Goal: Task Accomplishment & Management: Complete application form

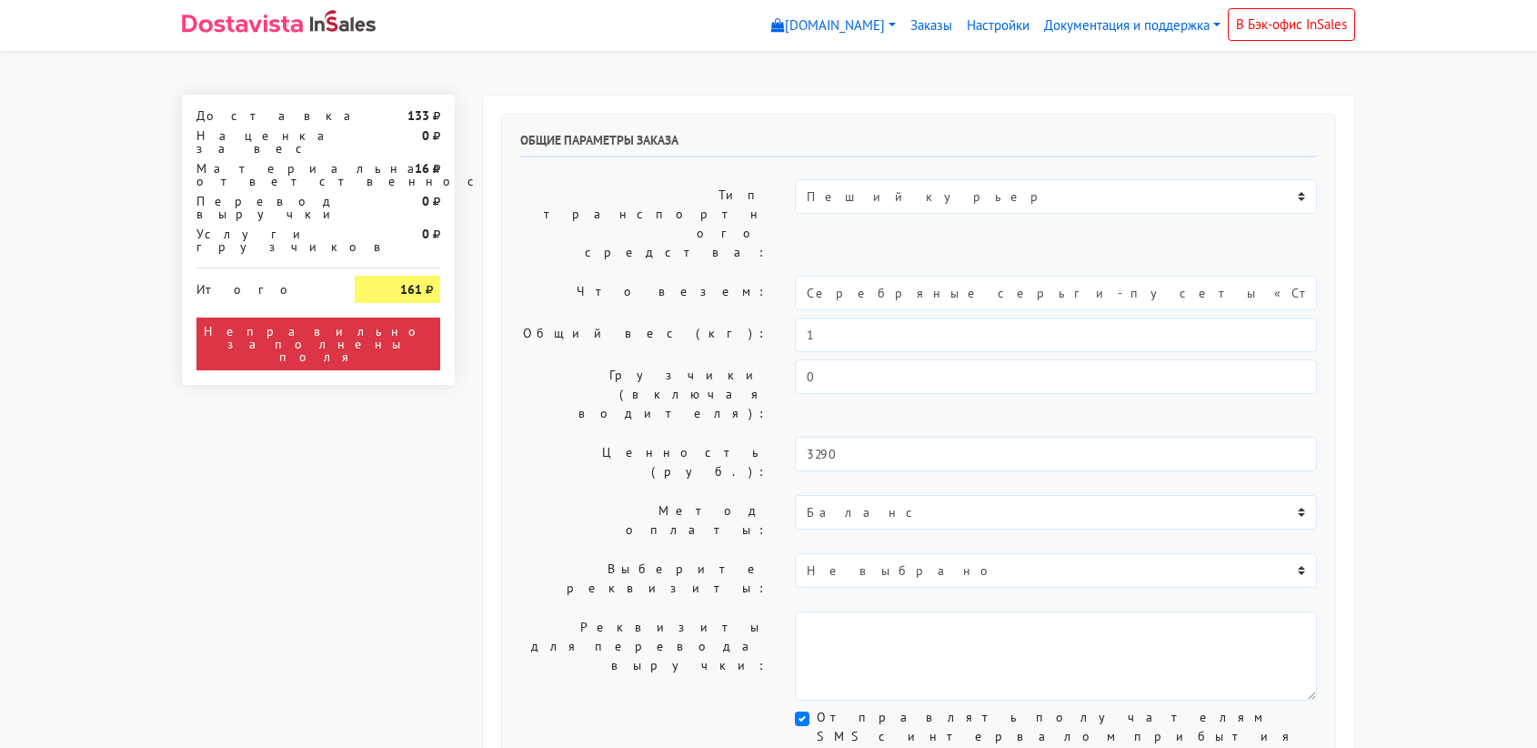
select select "11:00"
select select "21:00"
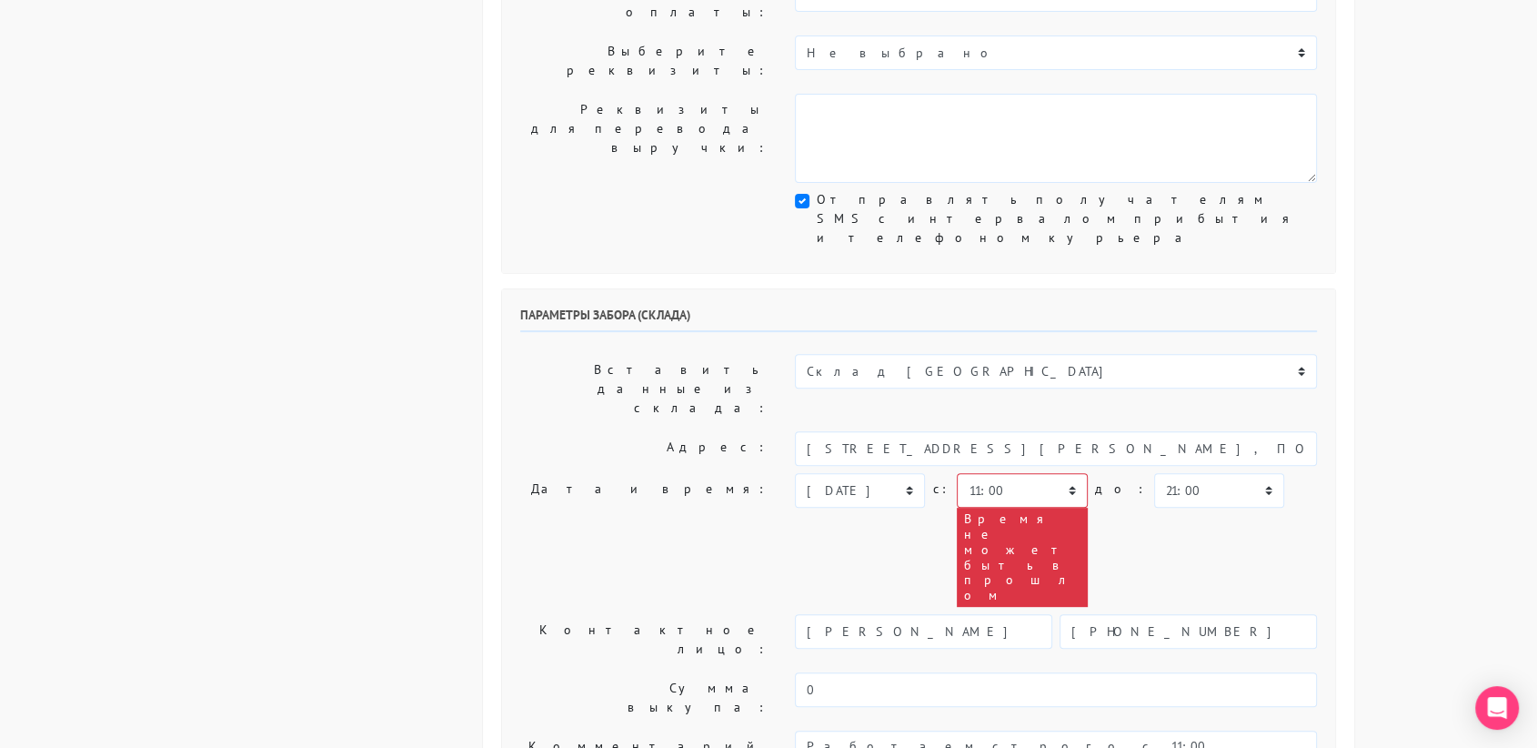
scroll to position [528, 0]
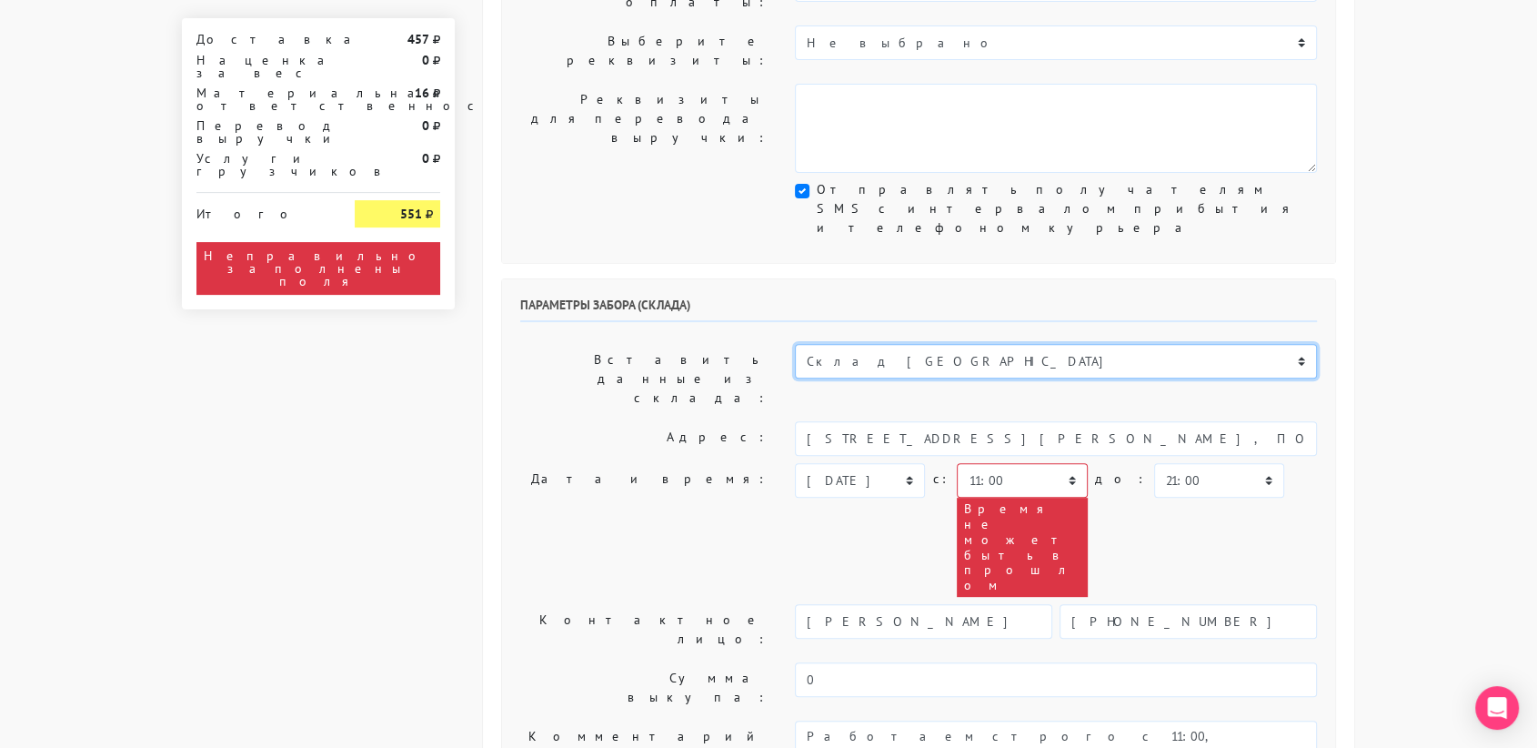
click at [903, 344] on select "Склад [GEOGRAPHIC_DATA] Склад [GEOGRAPHIC_DATA] [GEOGRAPHIC_DATA][PERSON_NAME] …" at bounding box center [1056, 361] width 522 height 35
select select "1019"
click at [795, 344] on select "Склад [GEOGRAPHIC_DATA] Склад [GEOGRAPHIC_DATA] [GEOGRAPHIC_DATA][PERSON_NAME] …" at bounding box center [1056, 361] width 522 height 35
type input "[STREET_ADDRESS][PERSON_NAME]"
type input "89251806702"
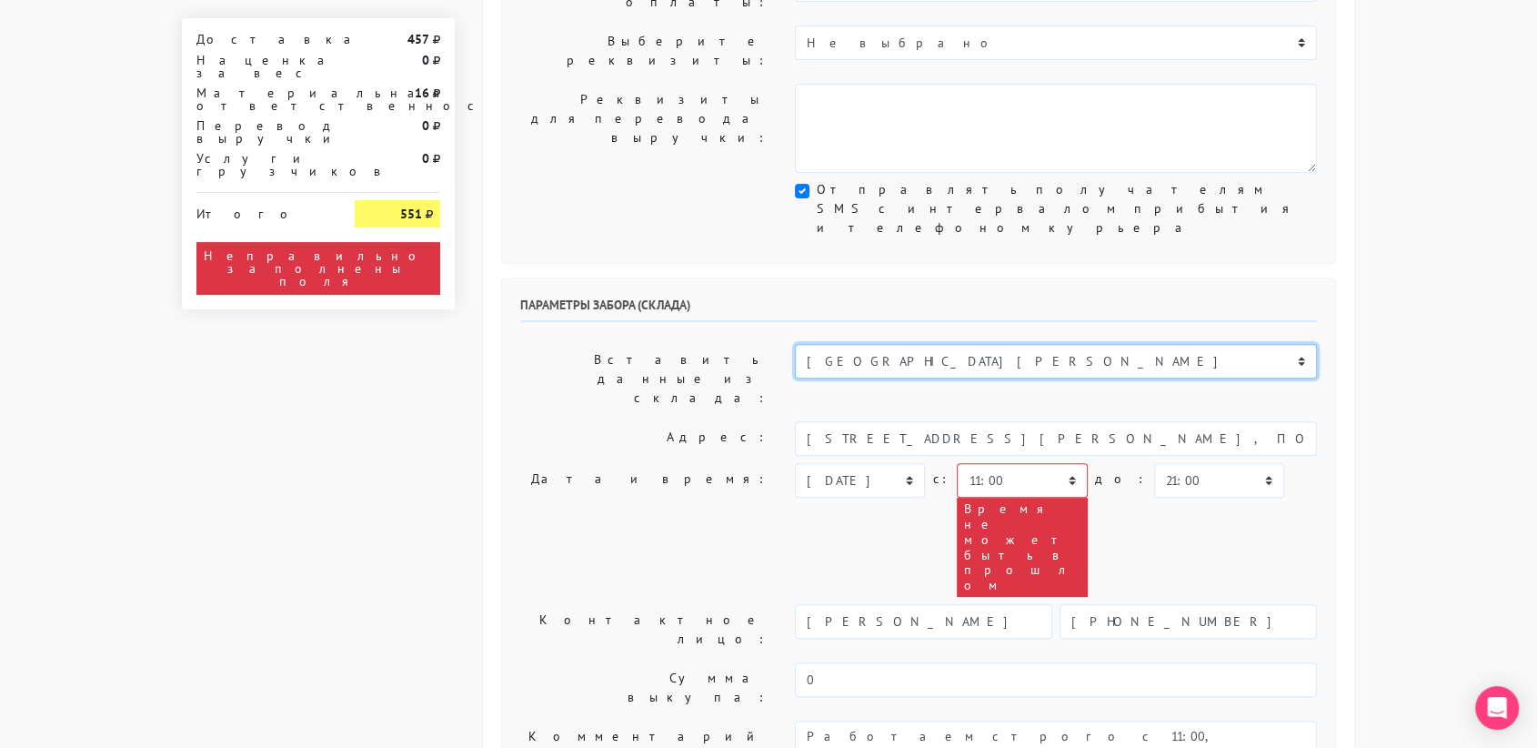
type textarea "Магазин серебряных украшений SBLESKOM (вход со стороны [GEOGRAPHIC_DATA])"
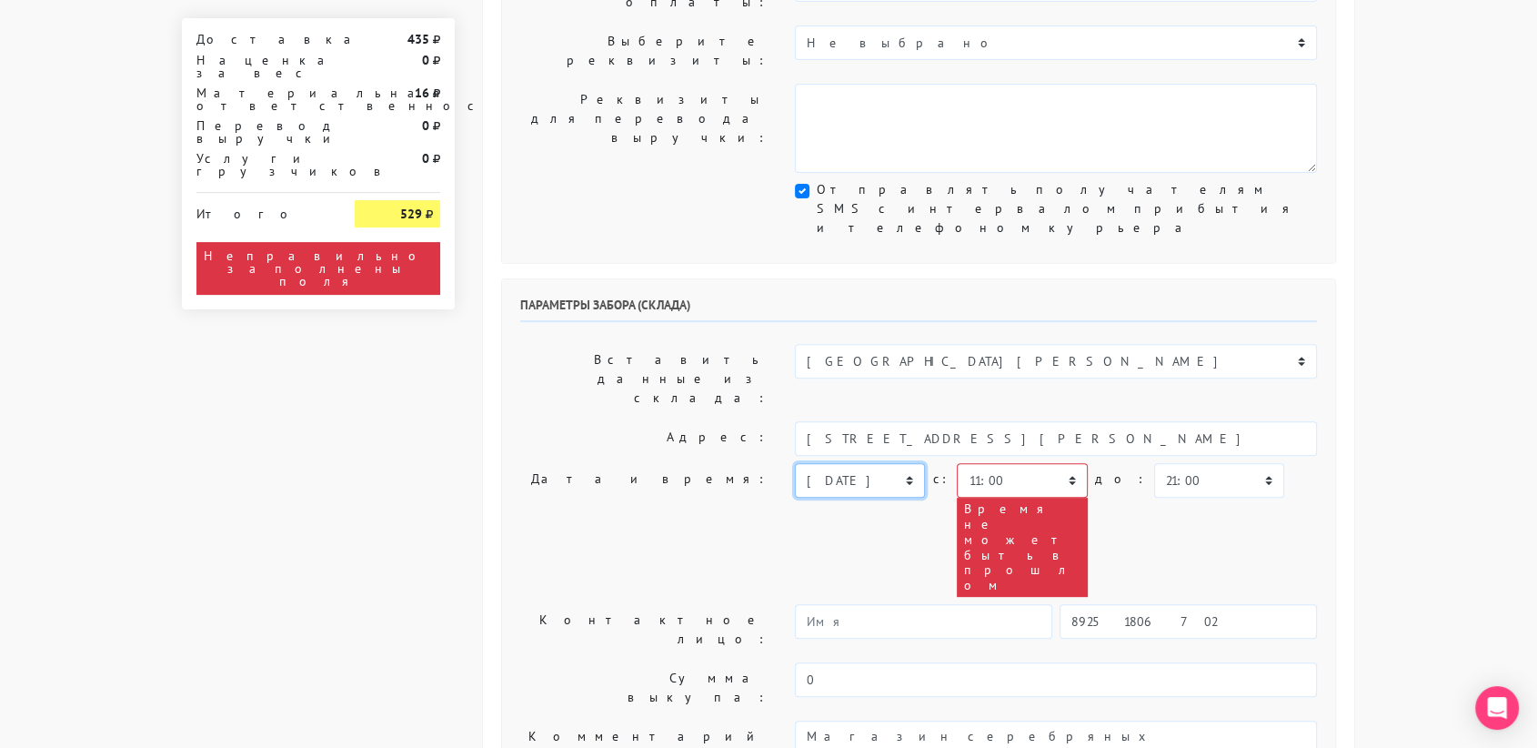
click at [901, 463] on select "[DATE] [DATE] [DATE] [DATE] [DATE] [DATE] [DATE] [DATE] [DATE]" at bounding box center [860, 480] width 130 height 35
select select "[DATE]"
click at [795, 463] on select "[DATE] [DATE] [DATE] [DATE] [DATE] [DATE] [DATE] [DATE] [DATE]" at bounding box center [860, 480] width 130 height 35
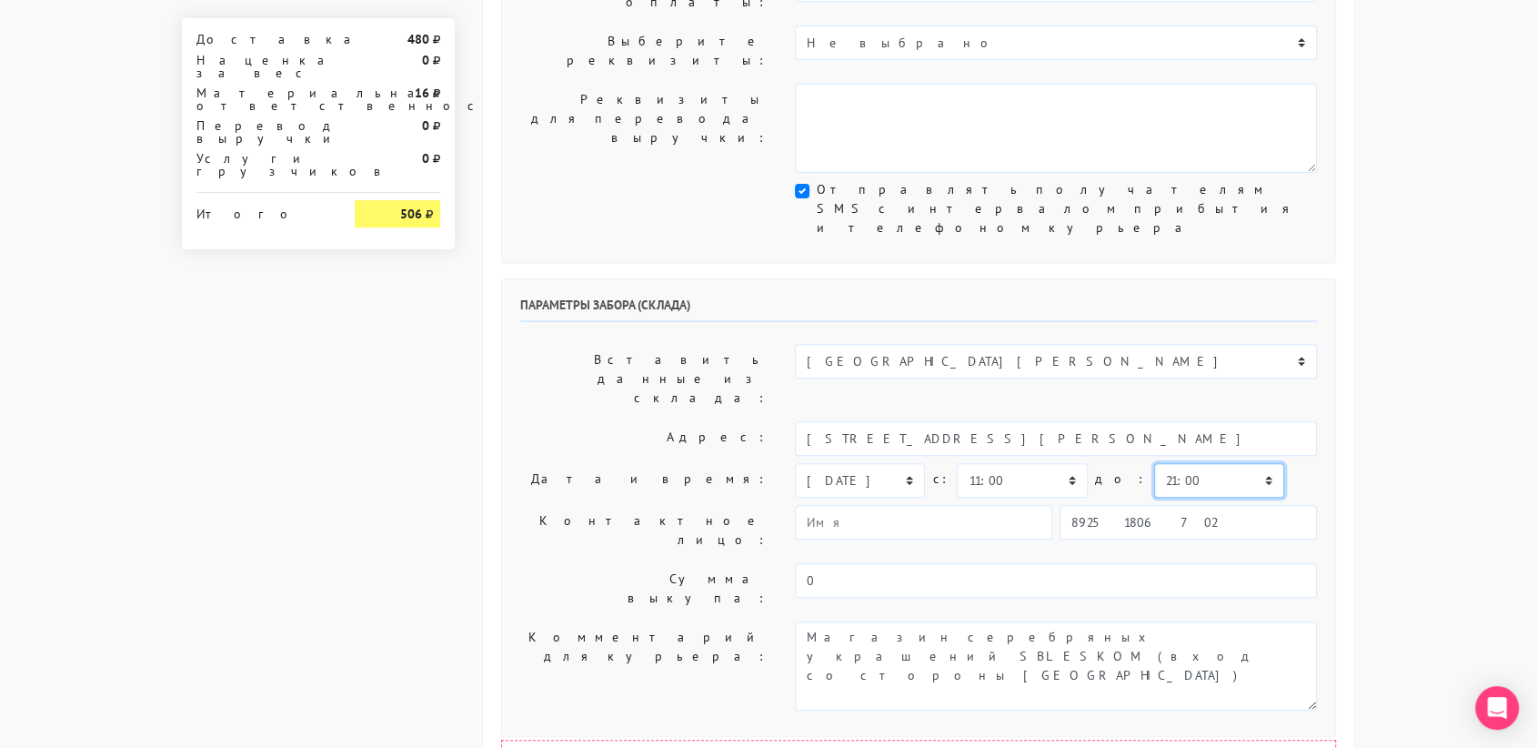
click at [1170, 463] on select "00:00 00:30 01:00 01:30 02:00 02:30 03:00 03:30 04:00 04:30 05:00 05:30 06:00 0…" at bounding box center [1219, 480] width 130 height 35
select select "11:30"
click at [1154, 463] on select "00:00 00:30 01:00 01:30 02:00 02:30 03:00 03:30 04:00 04:30 05:00 05:30 06:00 0…" at bounding box center [1219, 480] width 130 height 35
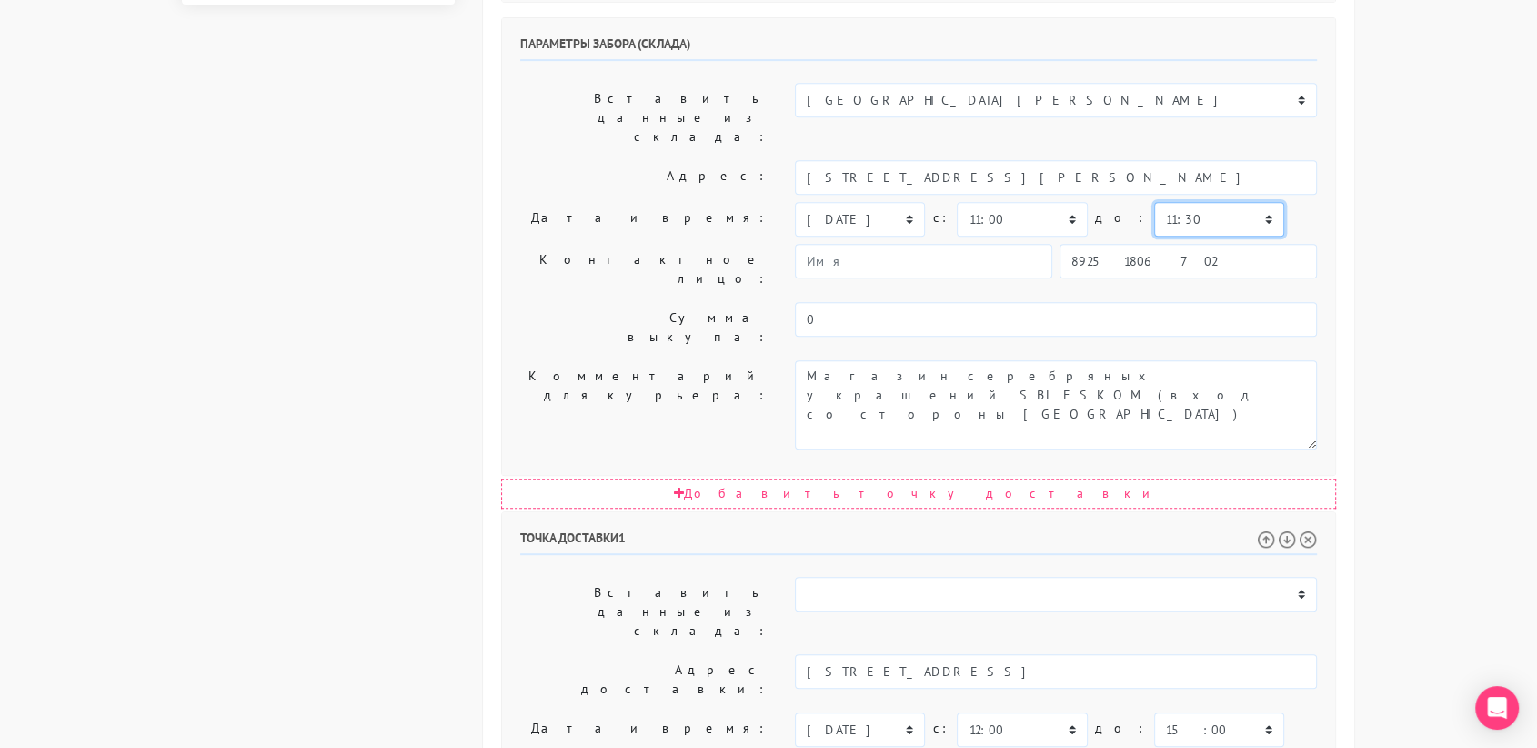
scroll to position [790, 0]
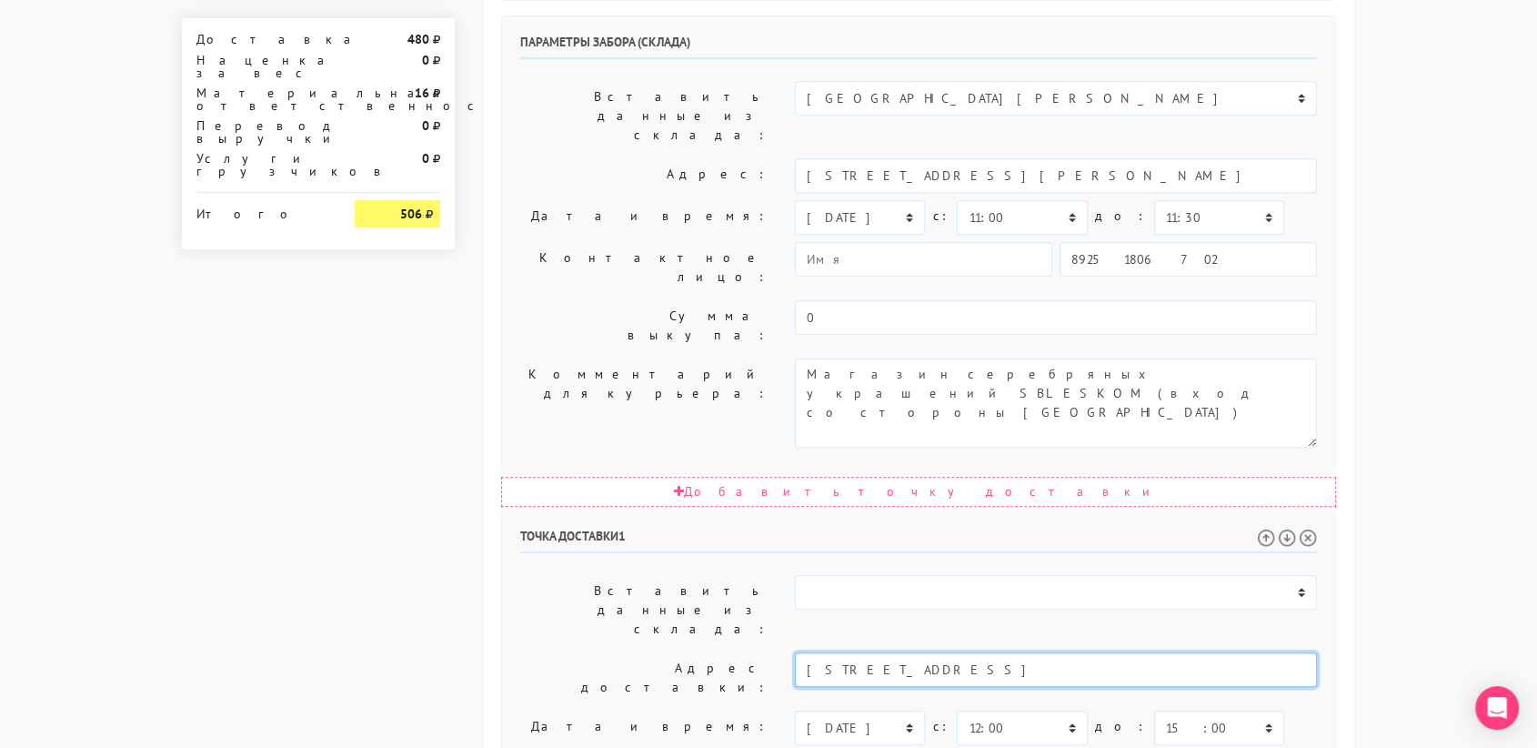
drag, startPoint x: 1132, startPoint y: 390, endPoint x: 1044, endPoint y: 387, distance: 88.3
click at [1044, 652] on input "[STREET_ADDRESS]" at bounding box center [1056, 669] width 522 height 35
click at [908, 652] on input "[STREET_ADDRESS]," at bounding box center [1056, 669] width 522 height 35
click at [948, 652] on input "[STREET_ADDRESS]," at bounding box center [1056, 669] width 522 height 35
type input "[STREET_ADDRESS]"
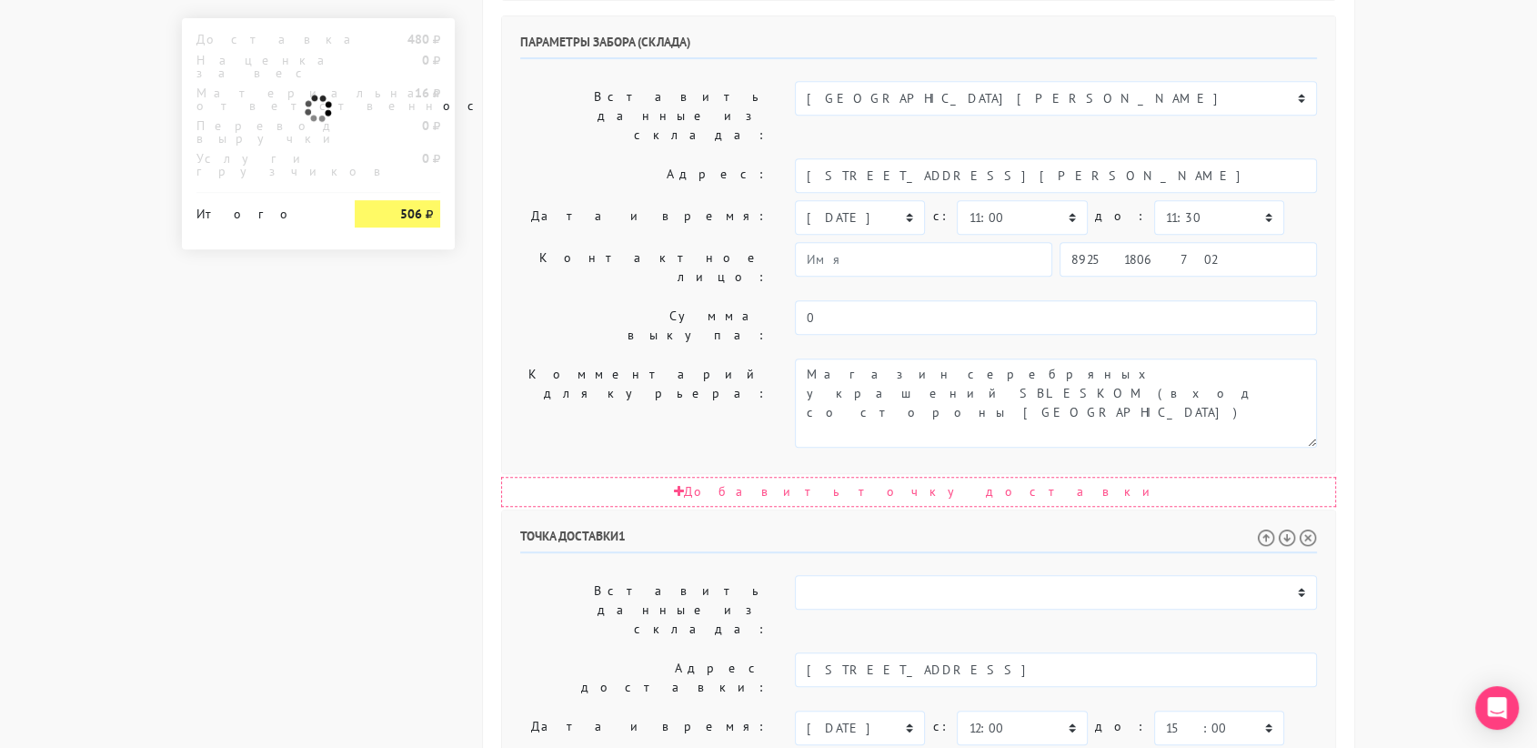
paste textarea "квартира 84"
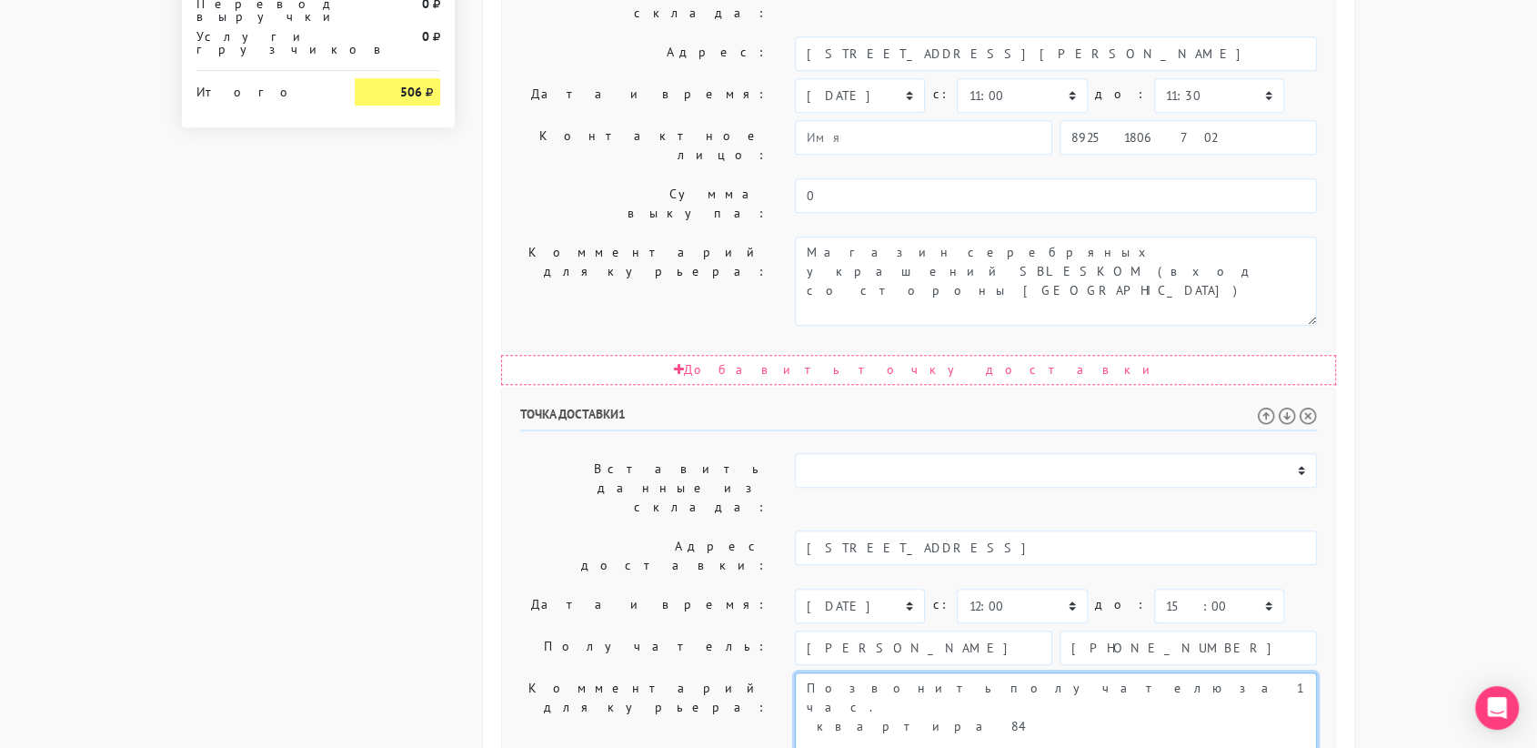
scroll to position [927, 0]
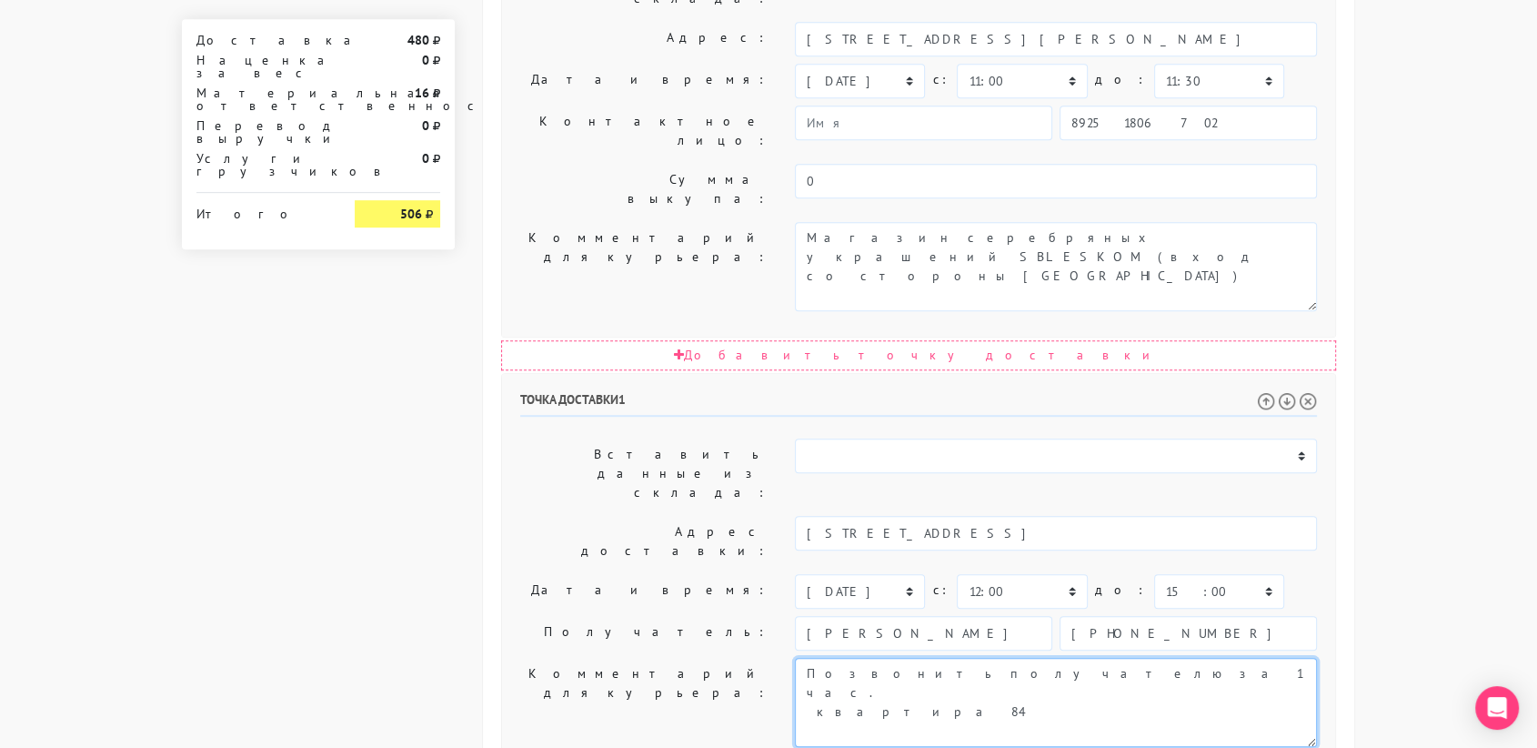
type textarea "Позвонить получателю за 1 час. квартира 84"
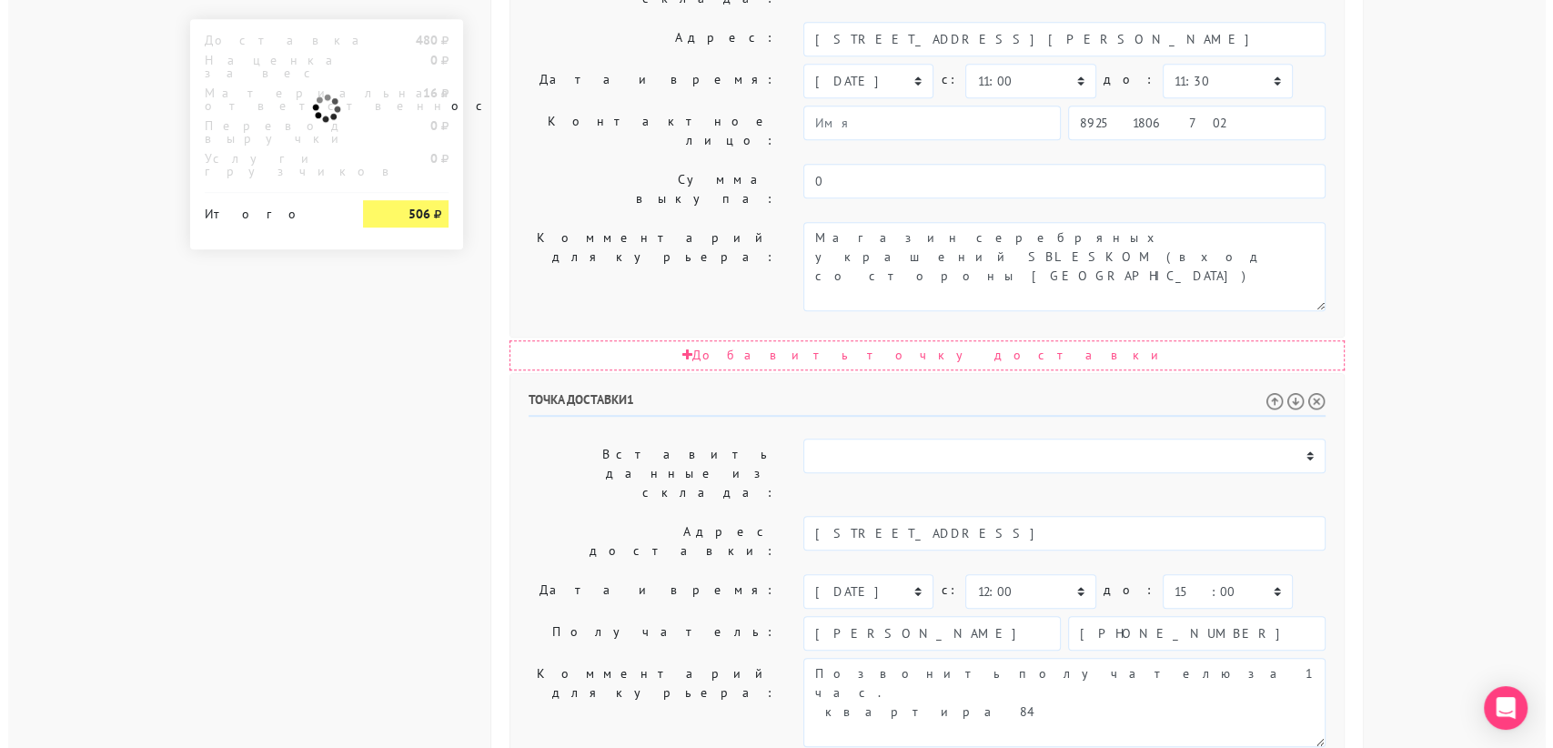
scroll to position [0, 0]
